Goal: Communication & Community: Answer question/provide support

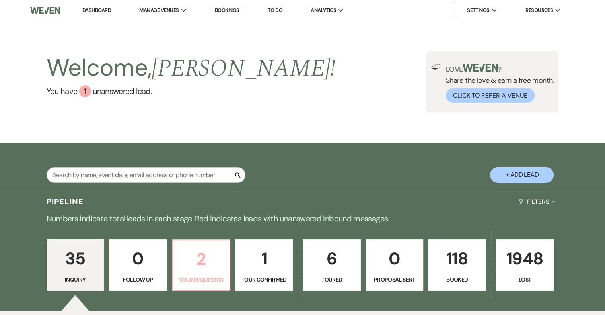
click at [213, 275] on link "2 Tour Requested" at bounding box center [201, 265] width 59 height 52
select select "2"
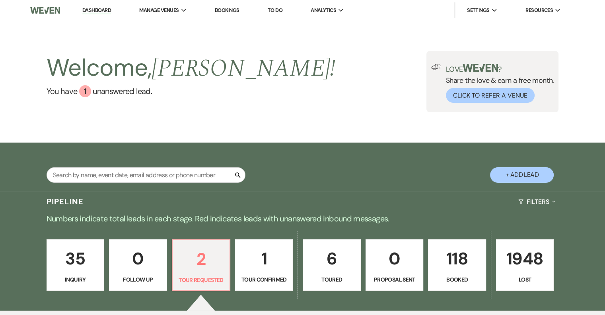
select select "2"
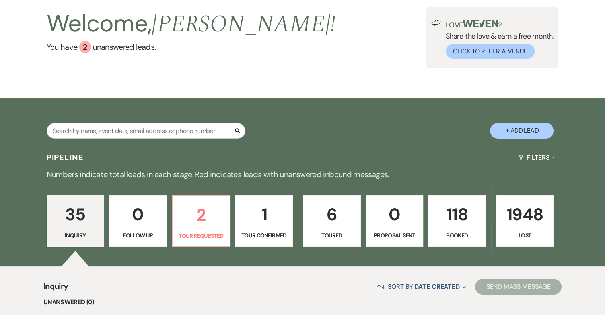
scroll to position [40, 0]
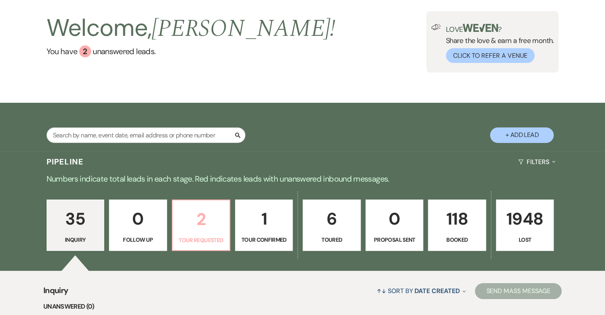
click at [191, 228] on p "2" at bounding box center [200, 219] width 47 height 27
select select "2"
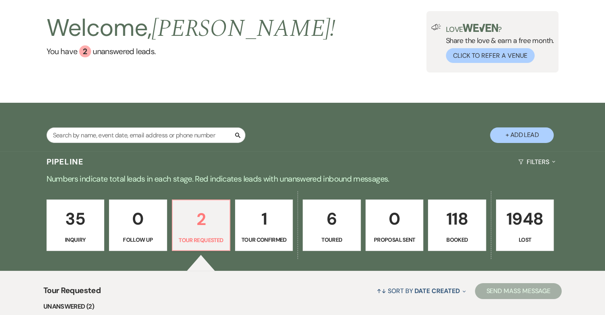
scroll to position [237, 0]
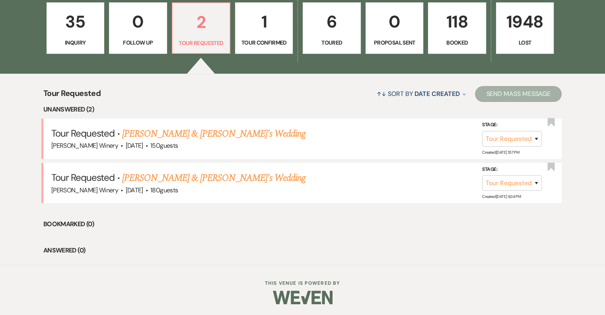
click at [160, 177] on link "[PERSON_NAME] & [PERSON_NAME]'s Wedding" at bounding box center [214, 178] width 184 height 14
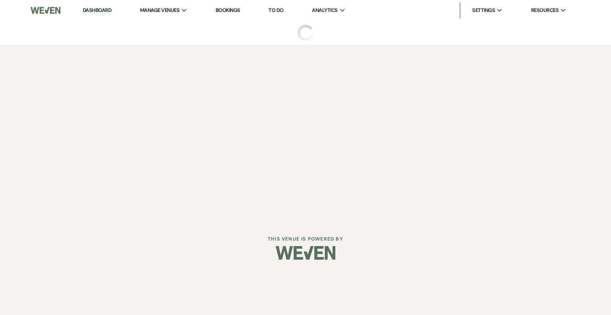
select select "2"
select select "5"
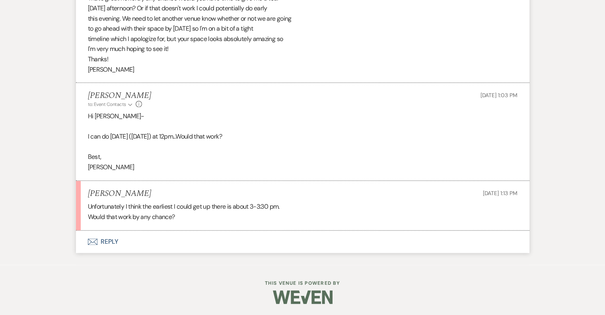
scroll to position [887, 0]
click at [113, 238] on button "Envelope Reply" at bounding box center [303, 241] width 454 height 22
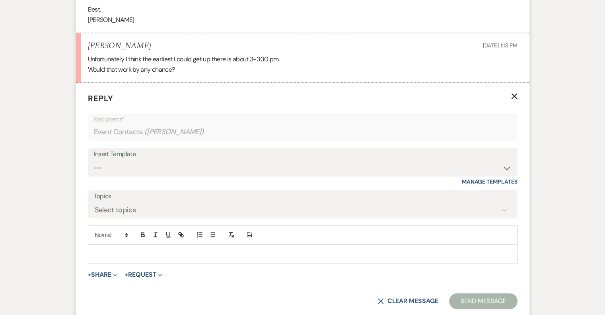
scroll to position [1039, 0]
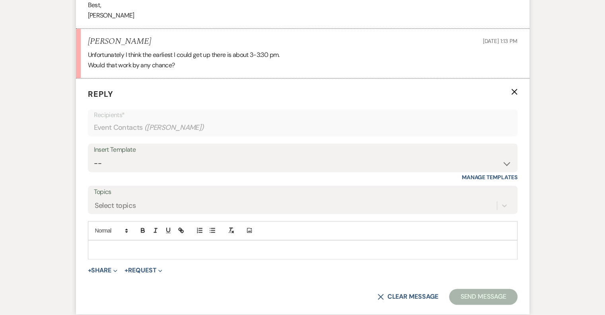
click at [91, 242] on div at bounding box center [302, 249] width 429 height 18
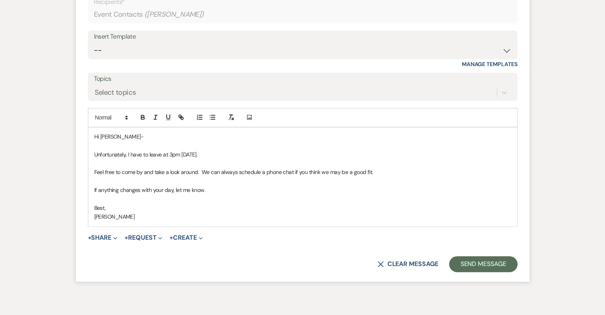
scroll to position [1176, 0]
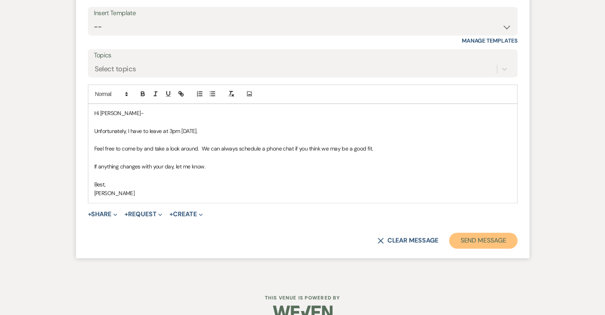
click at [488, 240] on button "Send Message" at bounding box center [483, 240] width 68 height 16
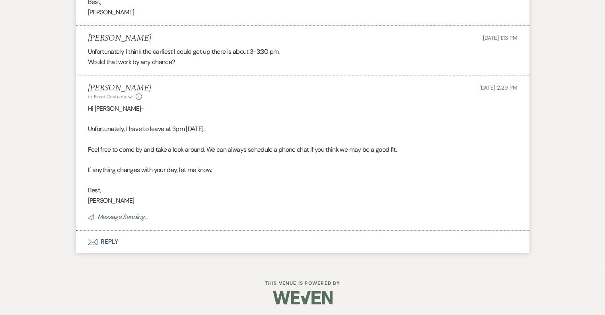
scroll to position [0, 0]
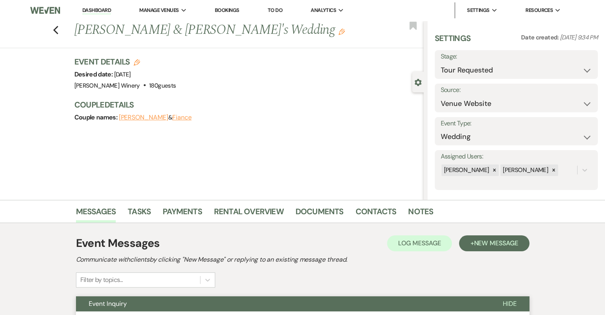
click at [88, 8] on link "Dashboard" at bounding box center [96, 11] width 29 height 8
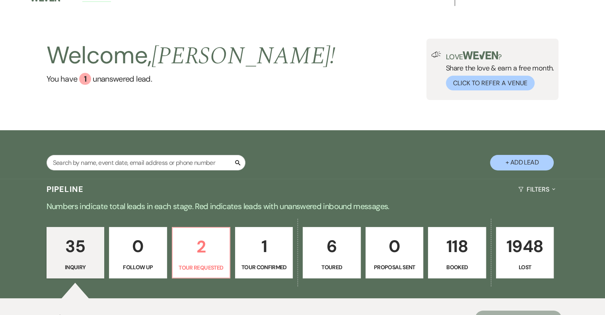
scroll to position [199, 0]
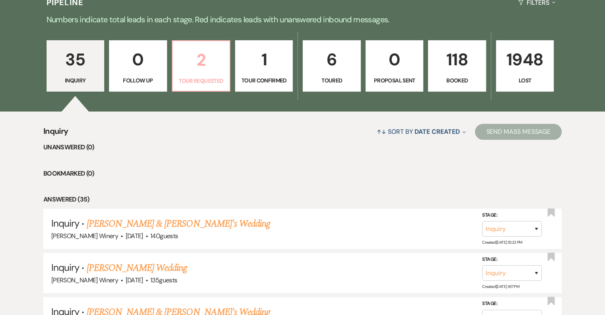
click at [202, 60] on p "2" at bounding box center [200, 60] width 47 height 27
select select "2"
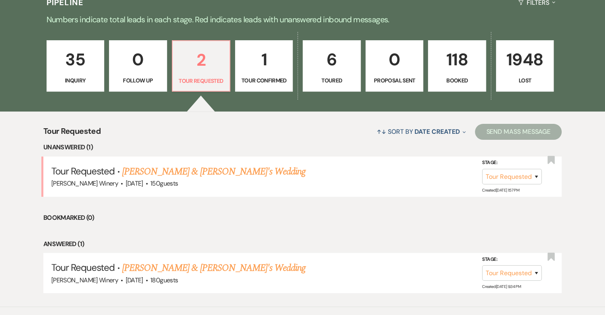
click at [177, 168] on link "[PERSON_NAME] & [PERSON_NAME]'s Wedding" at bounding box center [214, 171] width 184 height 14
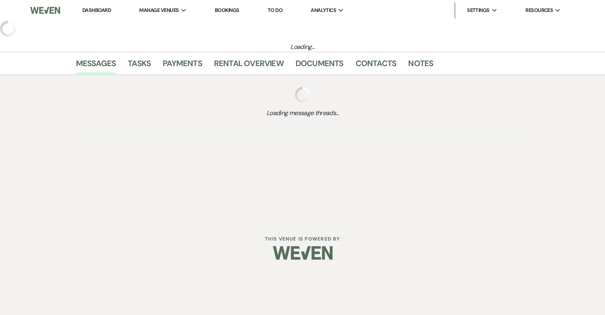
select select "2"
select select "5"
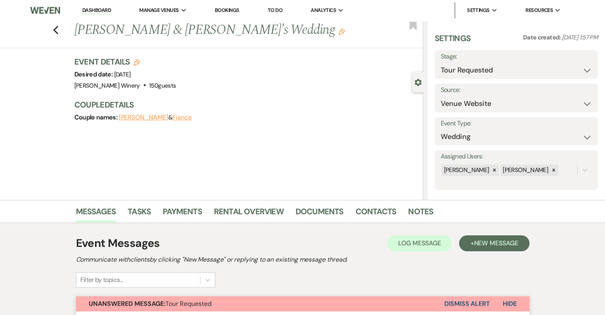
click at [97, 8] on link "Dashboard" at bounding box center [96, 11] width 29 height 8
